Goal: Task Accomplishment & Management: Manage account settings

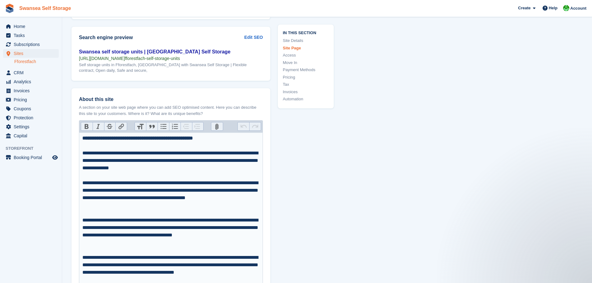
scroll to position [808, 0]
click at [23, 51] on span "Sites" at bounding box center [32, 53] width 37 height 9
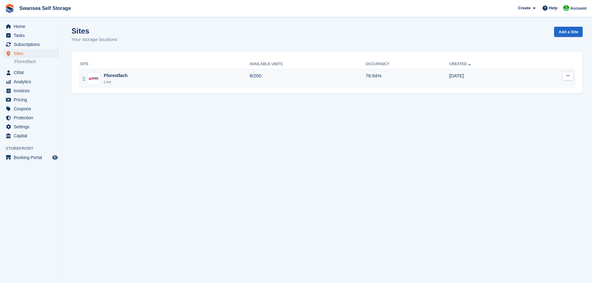
click at [120, 83] on div "Live" at bounding box center [116, 82] width 24 height 6
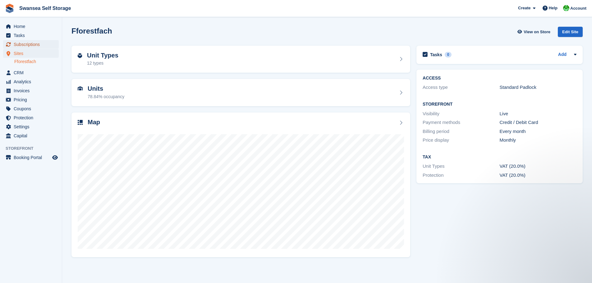
click at [25, 43] on span "Subscriptions" at bounding box center [32, 44] width 37 height 9
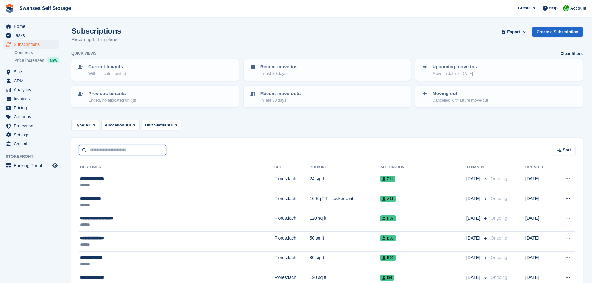
click at [97, 152] on input "text" at bounding box center [122, 150] width 87 height 10
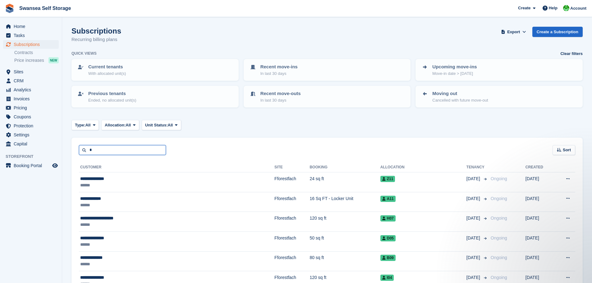
type input "******"
click at [128, 149] on input "******" at bounding box center [122, 150] width 87 height 10
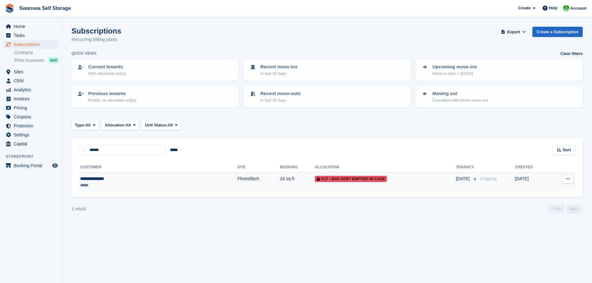
click at [158, 178] on div "**********" at bounding box center [120, 179] width 80 height 7
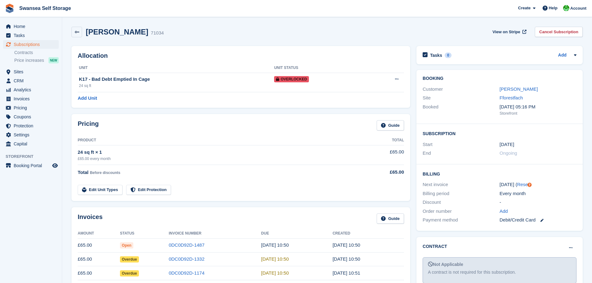
scroll to position [124, 0]
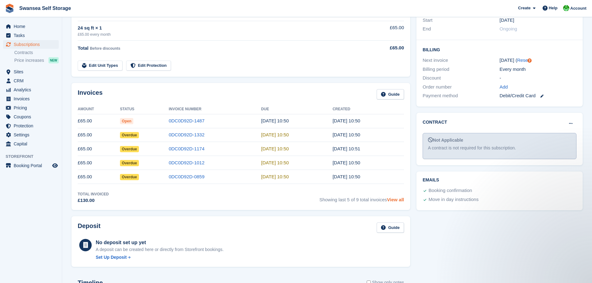
click at [396, 199] on link "View all" at bounding box center [395, 199] width 17 height 5
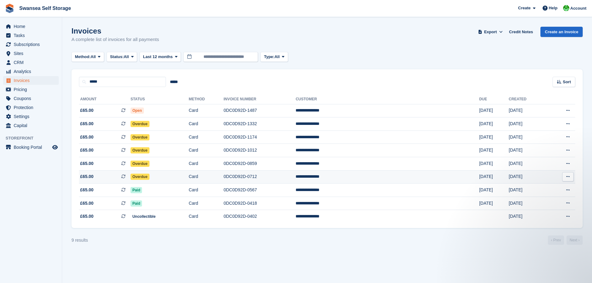
click at [149, 178] on span "Overdue" at bounding box center [139, 177] width 19 height 6
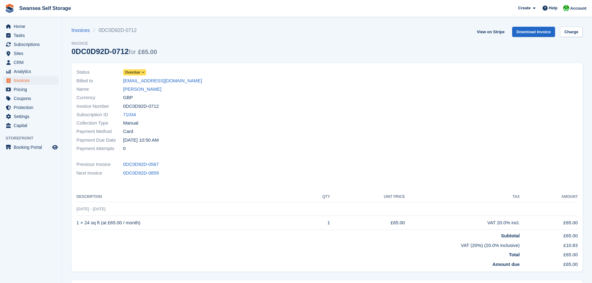
click at [146, 72] on span "Overdue" at bounding box center [134, 72] width 23 height 6
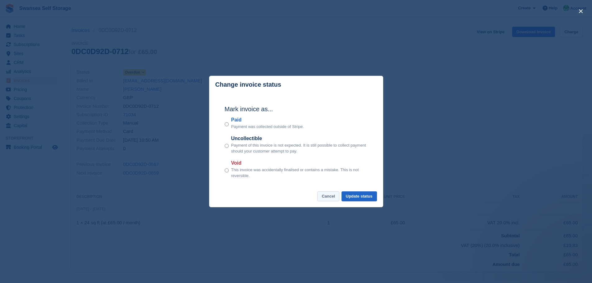
click at [326, 196] on button "Cancel" at bounding box center [328, 196] width 22 height 10
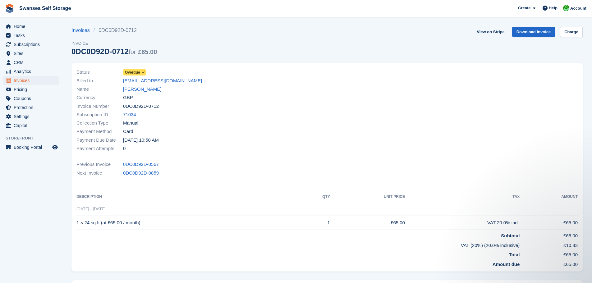
click at [138, 73] on span "Overdue" at bounding box center [132, 73] width 15 height 6
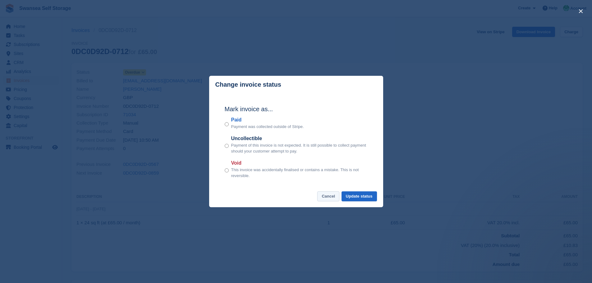
click at [329, 196] on button "Cancel" at bounding box center [328, 196] width 22 height 10
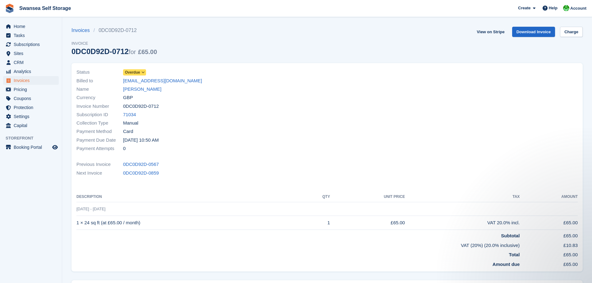
click at [140, 73] on span "Overdue" at bounding box center [132, 73] width 15 height 6
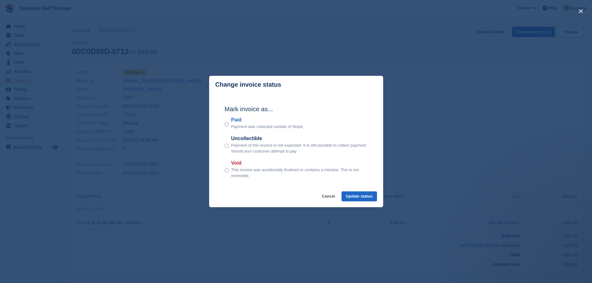
click at [324, 196] on button "Cancel" at bounding box center [328, 196] width 22 height 10
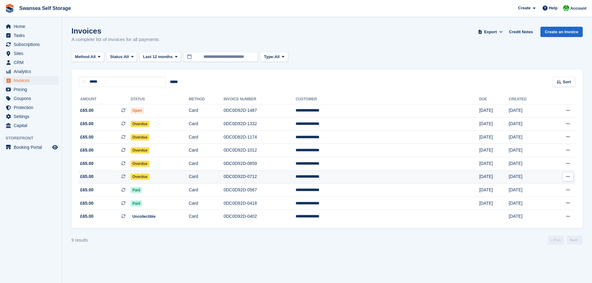
click at [149, 177] on span "Overdue" at bounding box center [139, 177] width 19 height 6
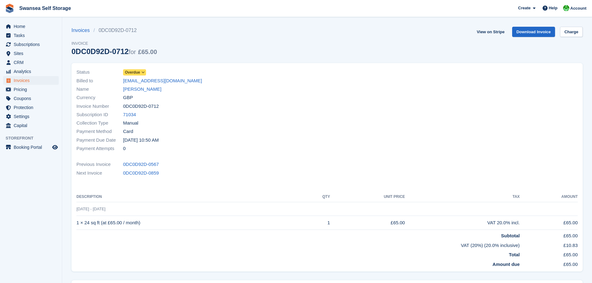
click at [142, 74] on icon at bounding box center [142, 73] width 3 height 4
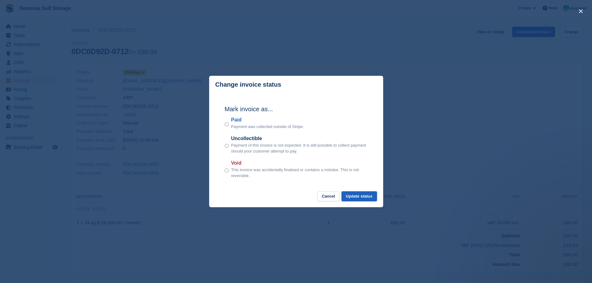
click at [349, 196] on button "Update status" at bounding box center [358, 196] width 35 height 10
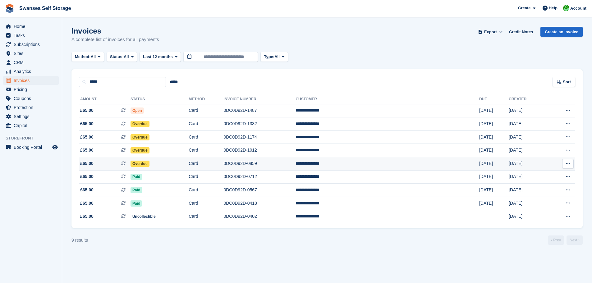
click at [170, 167] on td "Overdue" at bounding box center [159, 163] width 58 height 13
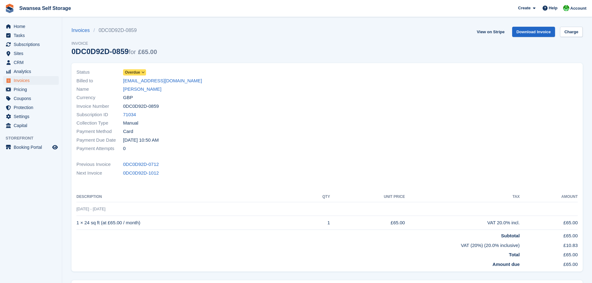
click at [136, 68] on div "Status Overdue" at bounding box center [199, 72] width 247 height 8
click at [143, 74] on icon at bounding box center [142, 73] width 3 height 4
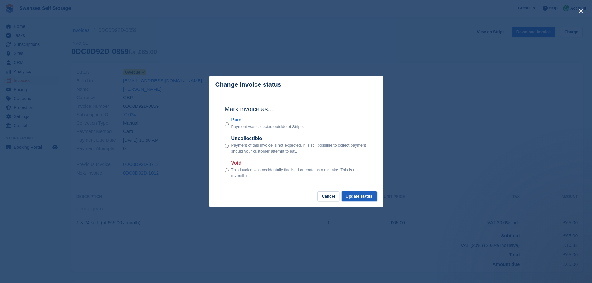
click at [363, 198] on button "Update status" at bounding box center [358, 196] width 35 height 10
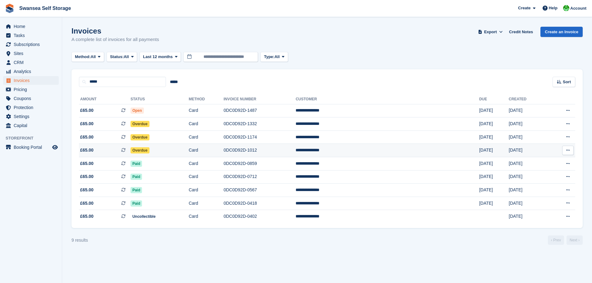
click at [149, 153] on span "Overdue" at bounding box center [139, 150] width 19 height 6
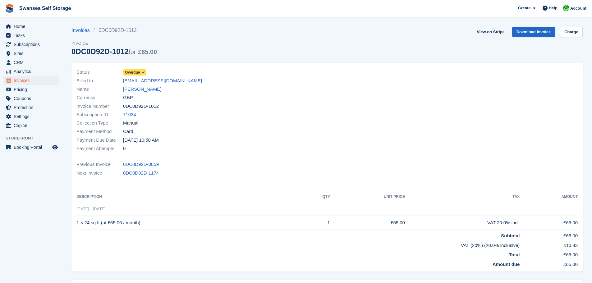
click at [136, 70] on span "Overdue" at bounding box center [132, 73] width 15 height 6
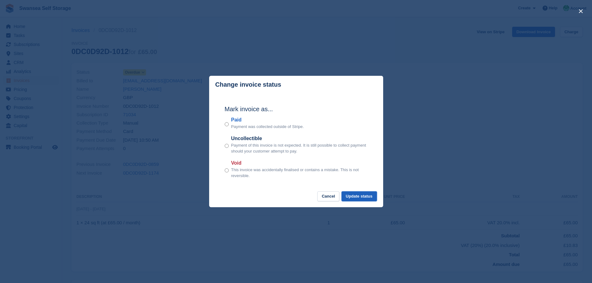
click at [345, 197] on button "Update status" at bounding box center [358, 196] width 35 height 10
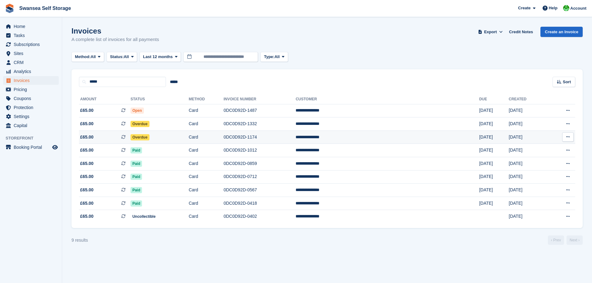
click at [149, 138] on span "Overdue" at bounding box center [139, 137] width 19 height 6
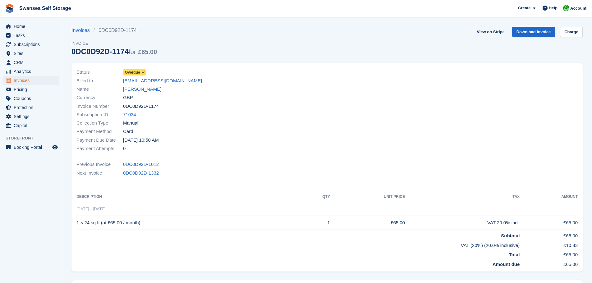
click at [136, 73] on span "Overdue" at bounding box center [132, 73] width 15 height 6
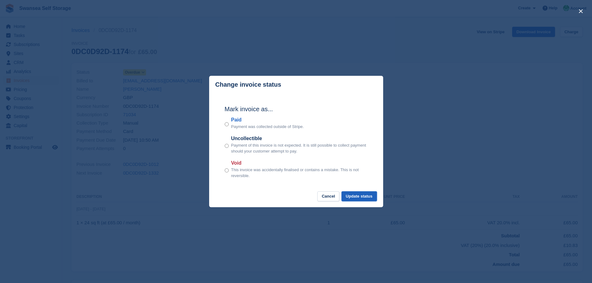
click at [358, 200] on button "Update status" at bounding box center [358, 196] width 35 height 10
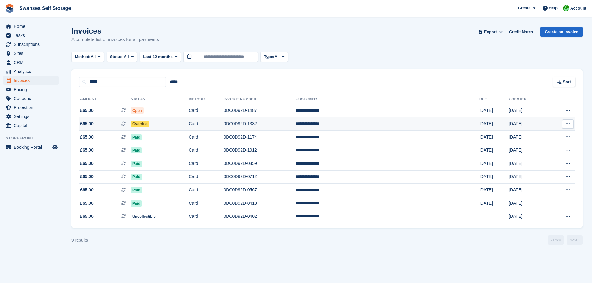
click at [149, 123] on span "Overdue" at bounding box center [139, 124] width 19 height 6
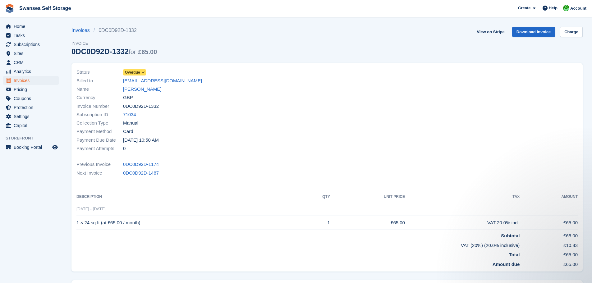
click at [137, 72] on span "Overdue" at bounding box center [132, 73] width 15 height 6
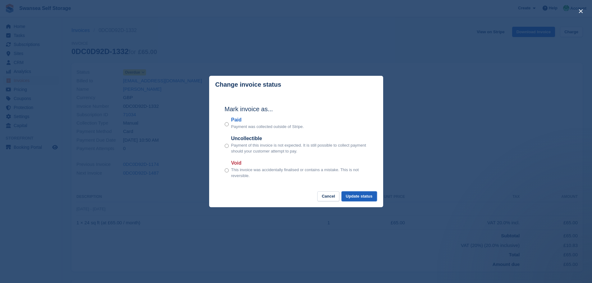
click at [359, 195] on button "Update status" at bounding box center [358, 196] width 35 height 10
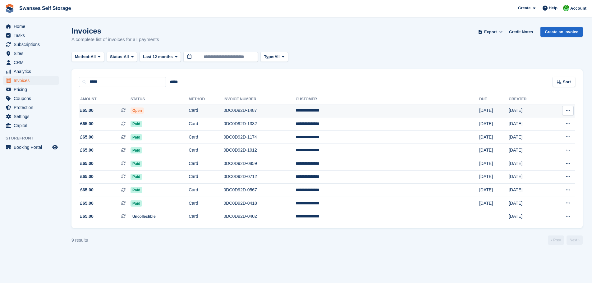
click at [189, 110] on td "Open" at bounding box center [159, 110] width 58 height 13
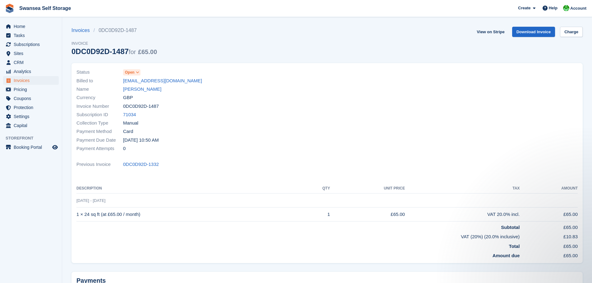
click at [135, 71] on span "Open" at bounding box center [131, 72] width 17 height 6
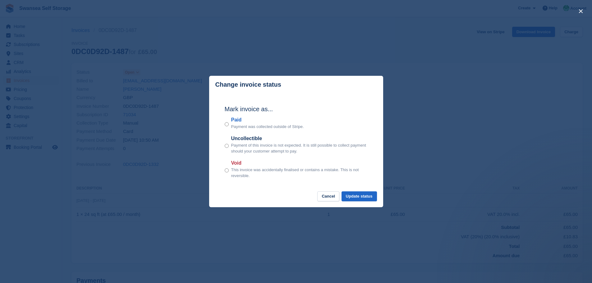
click at [225, 121] on div "Mark invoice as... Paid Payment was collected outside of Stripe. Uncollectible …" at bounding box center [295, 143] width 155 height 98
click at [229, 126] on div "Paid Payment was collected outside of Stripe." at bounding box center [296, 123] width 143 height 14
click at [367, 200] on button "Update status" at bounding box center [358, 196] width 35 height 10
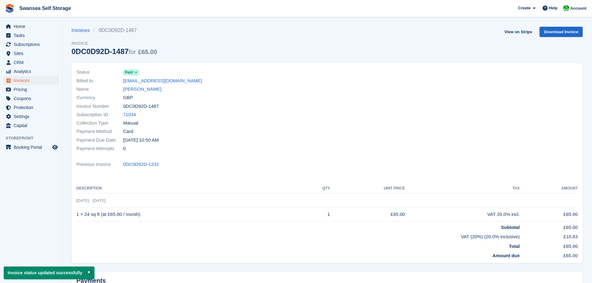
drag, startPoint x: 315, startPoint y: 142, endPoint x: 89, endPoint y: 21, distance: 255.8
click at [302, 129] on div "Status Paid Billed to scarlettobrien24@gmail.com Name Scarlett Obrien Currency …" at bounding box center [200, 110] width 254 height 92
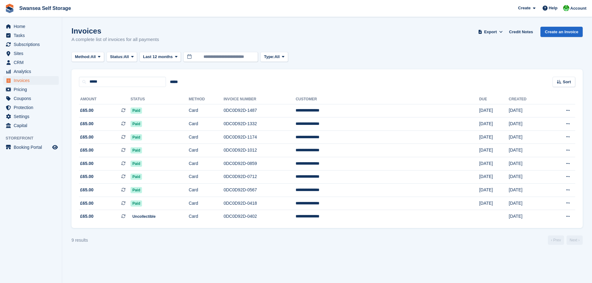
click at [406, 45] on div "Invoices A complete list of invoices for all payments Export Export Invoices Ex…" at bounding box center [326, 39] width 511 height 24
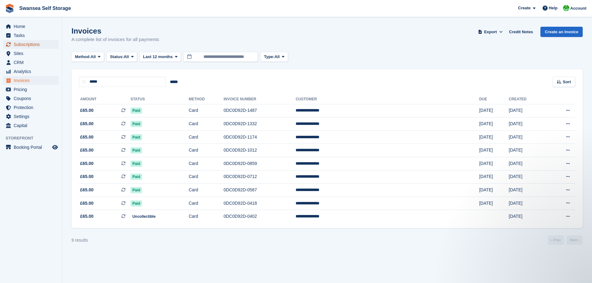
click at [29, 48] on span "Subscriptions" at bounding box center [32, 44] width 37 height 9
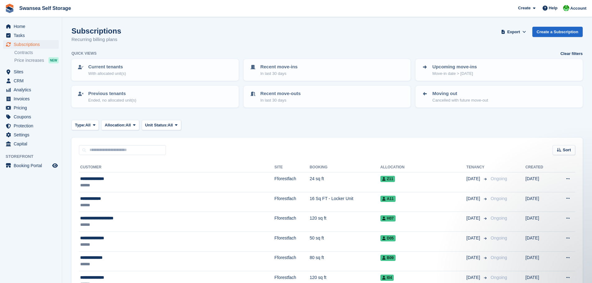
click at [172, 40] on div "Subscriptions Recurring billing plans Export Export Subscriptions Export a CSV …" at bounding box center [326, 39] width 511 height 24
click at [19, 27] on span "Home" at bounding box center [32, 26] width 37 height 9
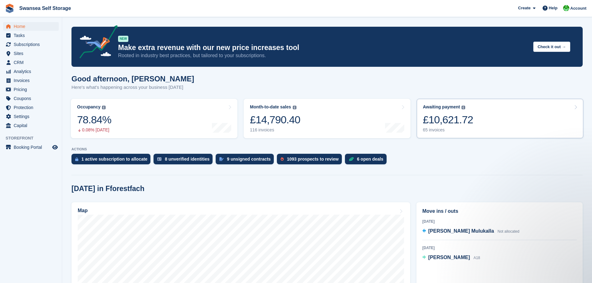
click at [481, 128] on link "Awaiting payment The total outstanding balance on all open invoices. £10,621.72…" at bounding box center [500, 118] width 167 height 39
